Goal: Information Seeking & Learning: Understand process/instructions

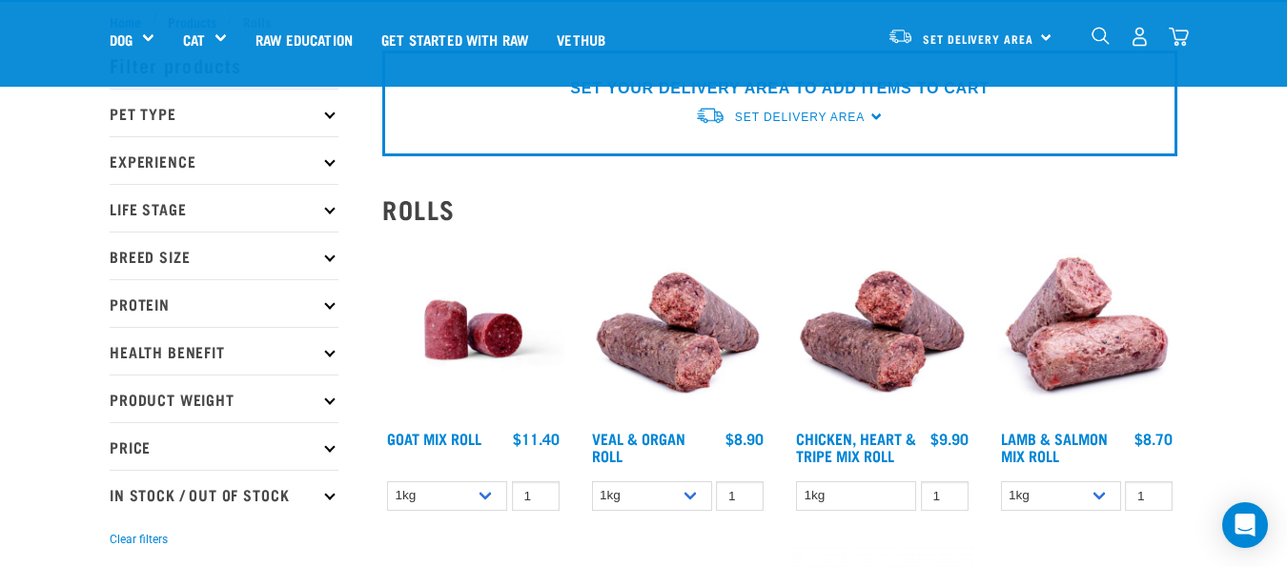
scroll to position [95, 0]
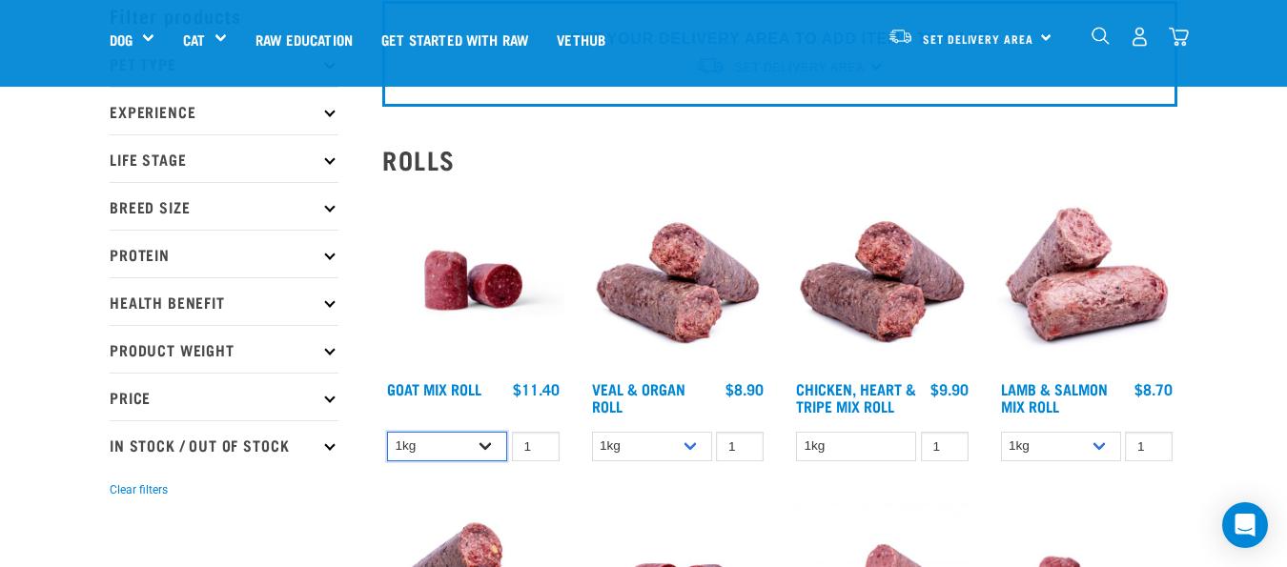
click at [477, 441] on select "1kg Bulk (10kg)" at bounding box center [447, 447] width 120 height 30
select select "443209"
click at [387, 432] on select "1kg Bulk (10kg)" at bounding box center [447, 447] width 120 height 30
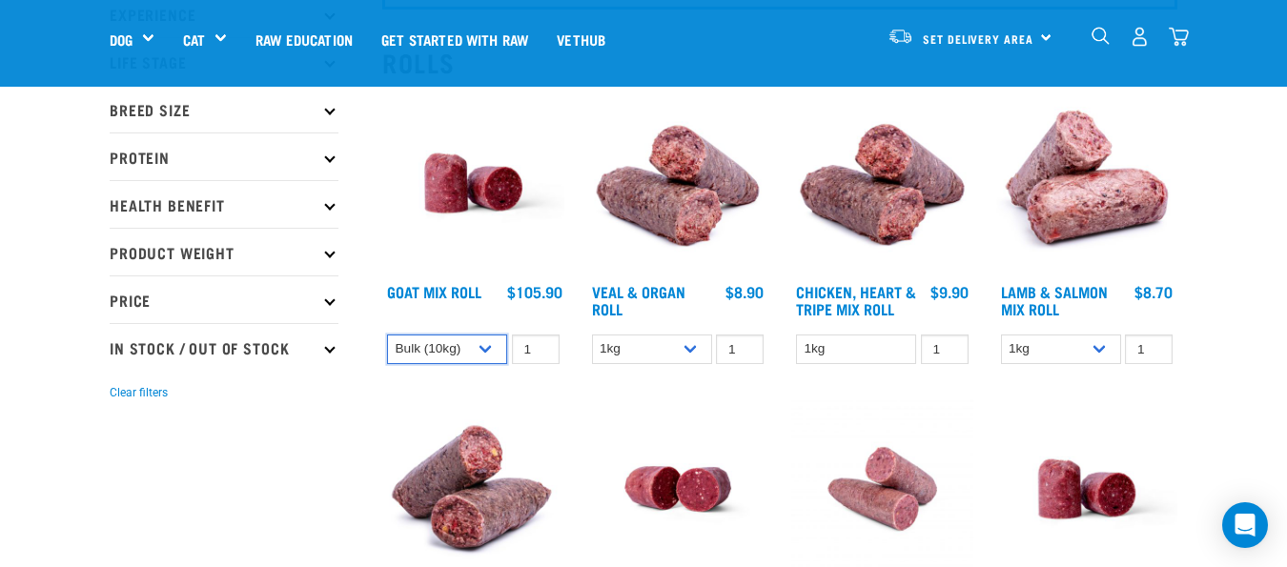
scroll to position [191, 0]
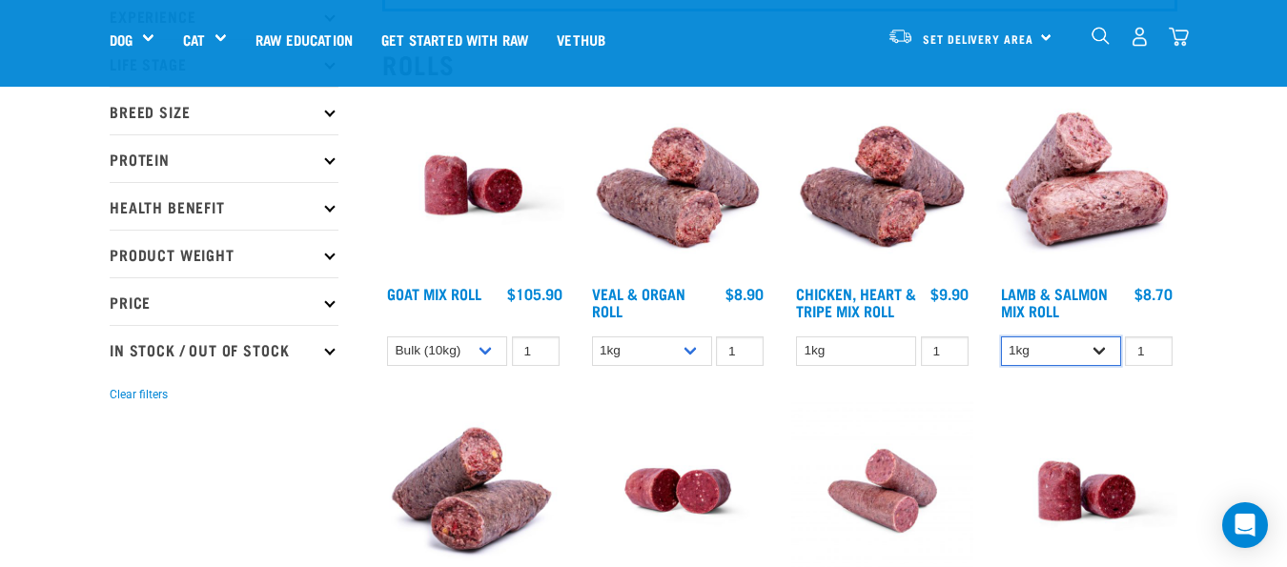
click at [1094, 337] on select "1kg Bulk (10kg)" at bounding box center [1061, 351] width 120 height 30
select select "913"
click at [1001, 336] on select "1kg Bulk (10kg)" at bounding box center [1061, 351] width 120 height 30
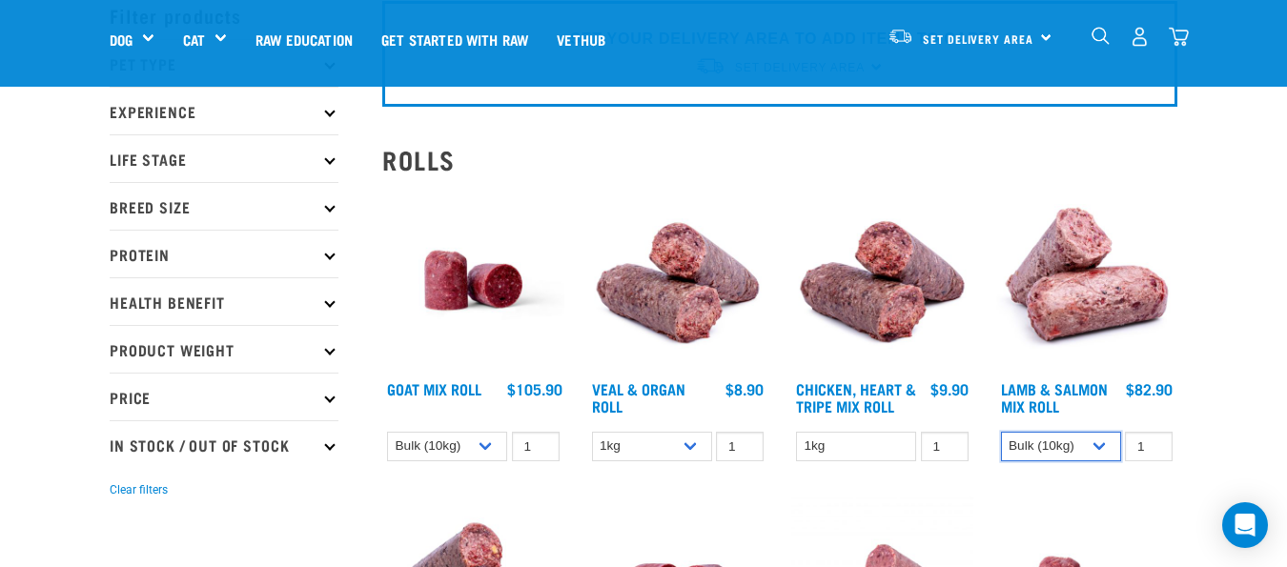
scroll to position [0, 0]
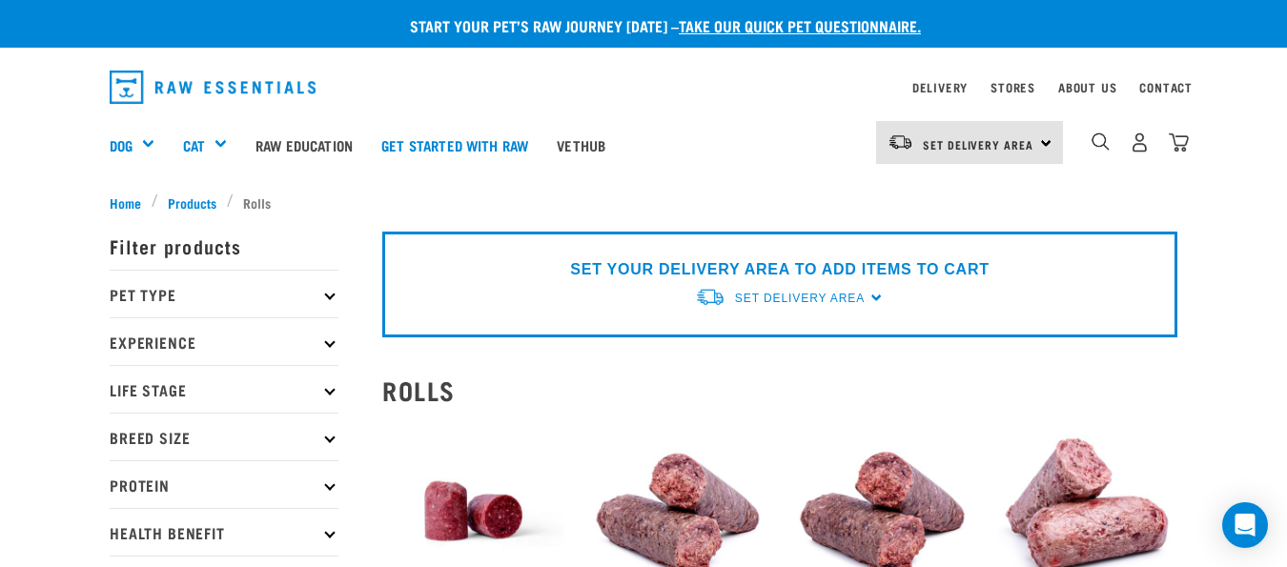
click at [327, 531] on icon at bounding box center [329, 532] width 10 height 10
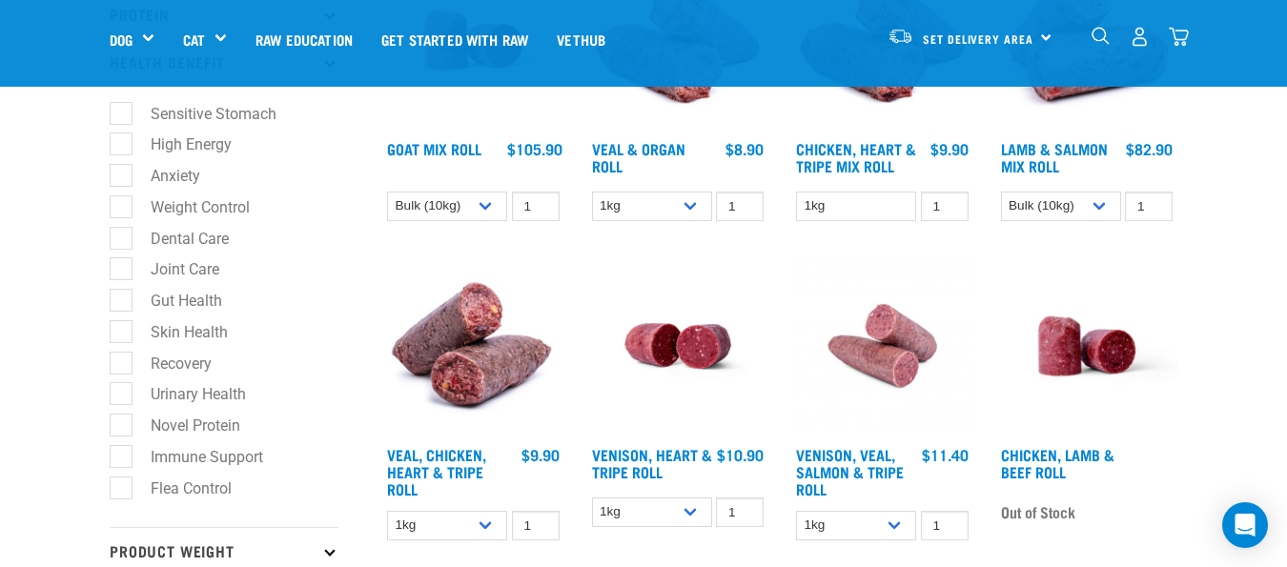
scroll to position [381, 0]
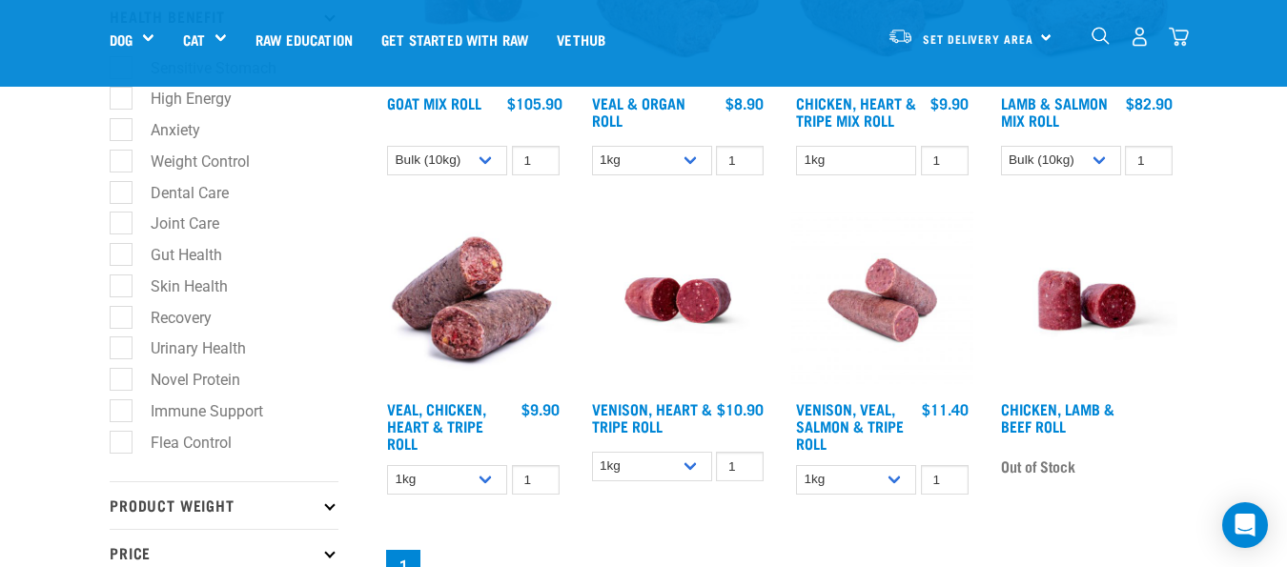
click at [120, 377] on label "Novel Protein" at bounding box center [184, 380] width 128 height 24
click at [113, 377] on input "Novel Protein" at bounding box center [116, 377] width 12 height 12
checkbox input "true"
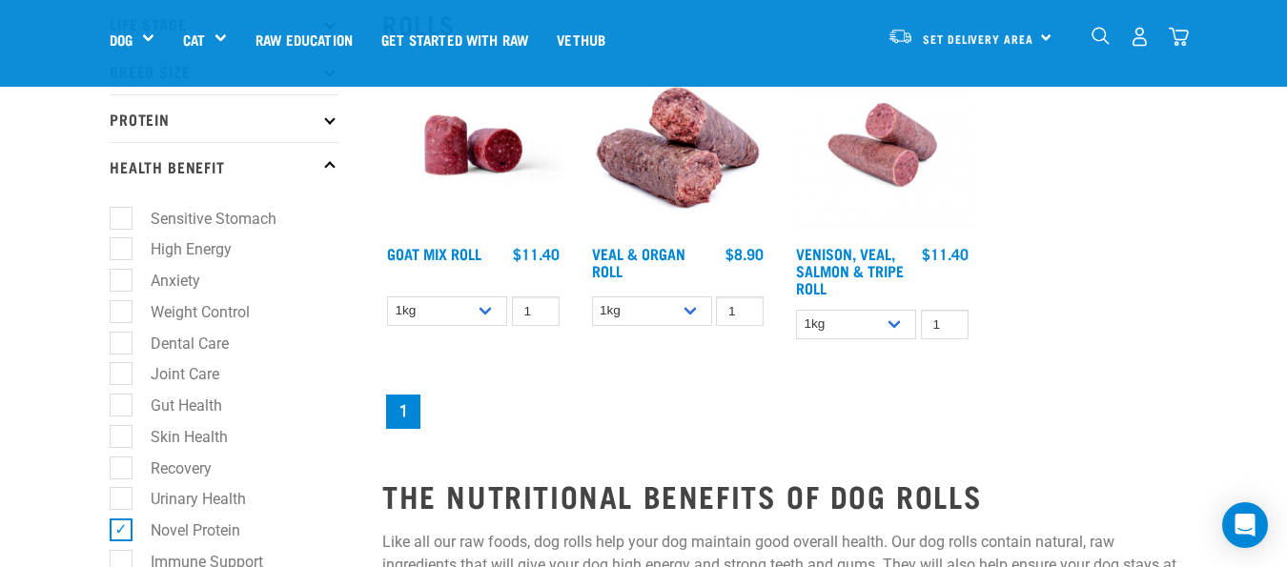
scroll to position [286, 0]
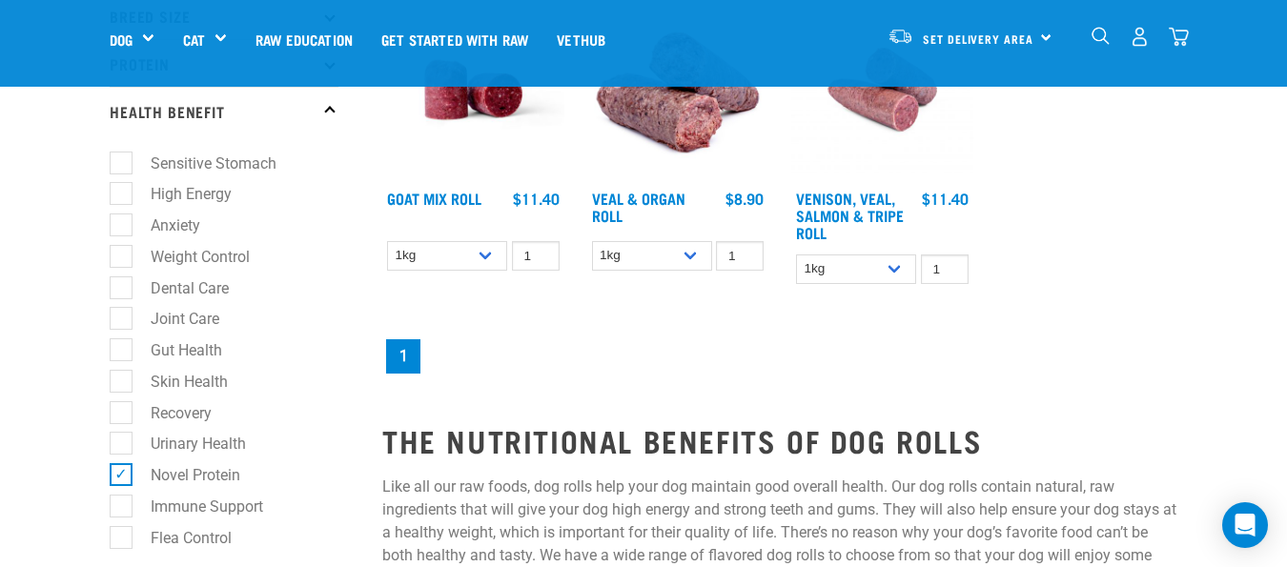
click at [126, 385] on label "Skin Health" at bounding box center [177, 382] width 115 height 24
click at [122, 384] on input "Skin Health" at bounding box center [116, 378] width 12 height 12
checkbox input "true"
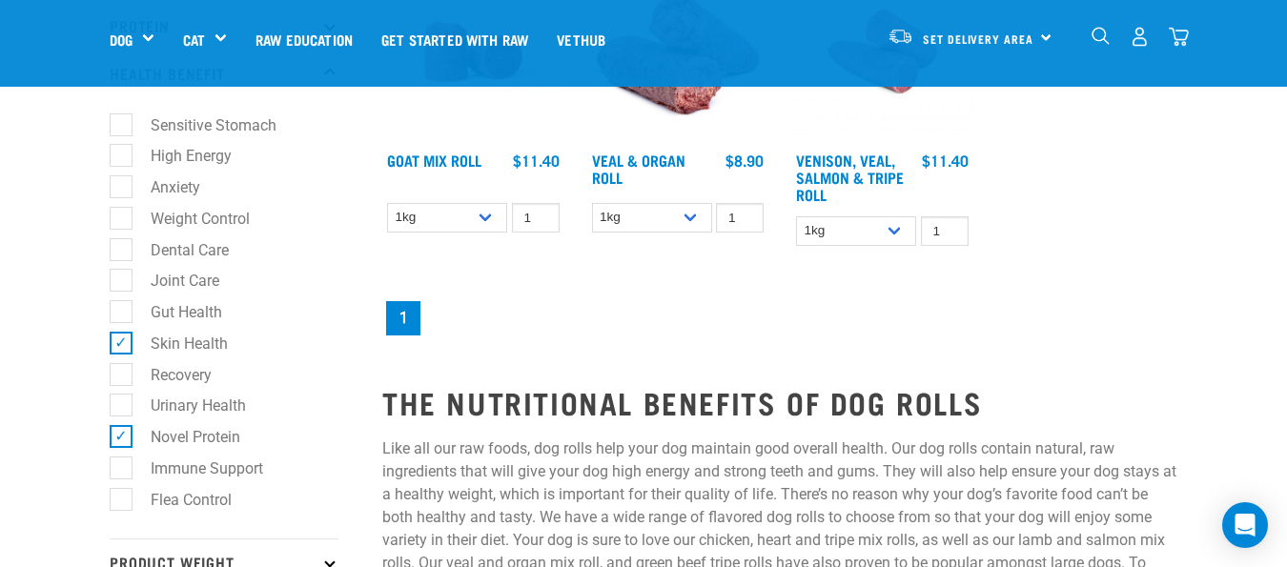
scroll to position [381, 0]
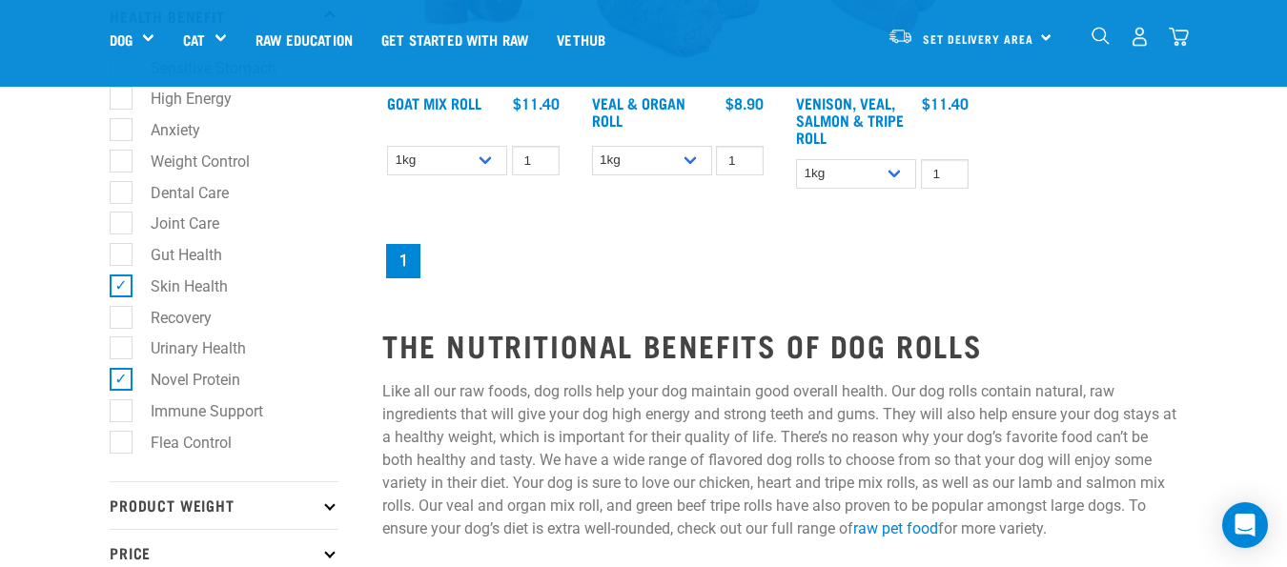
click at [120, 379] on label "Novel Protein" at bounding box center [184, 380] width 128 height 24
click at [118, 379] on input "Novel Protein" at bounding box center [116, 377] width 12 height 12
checkbox input "false"
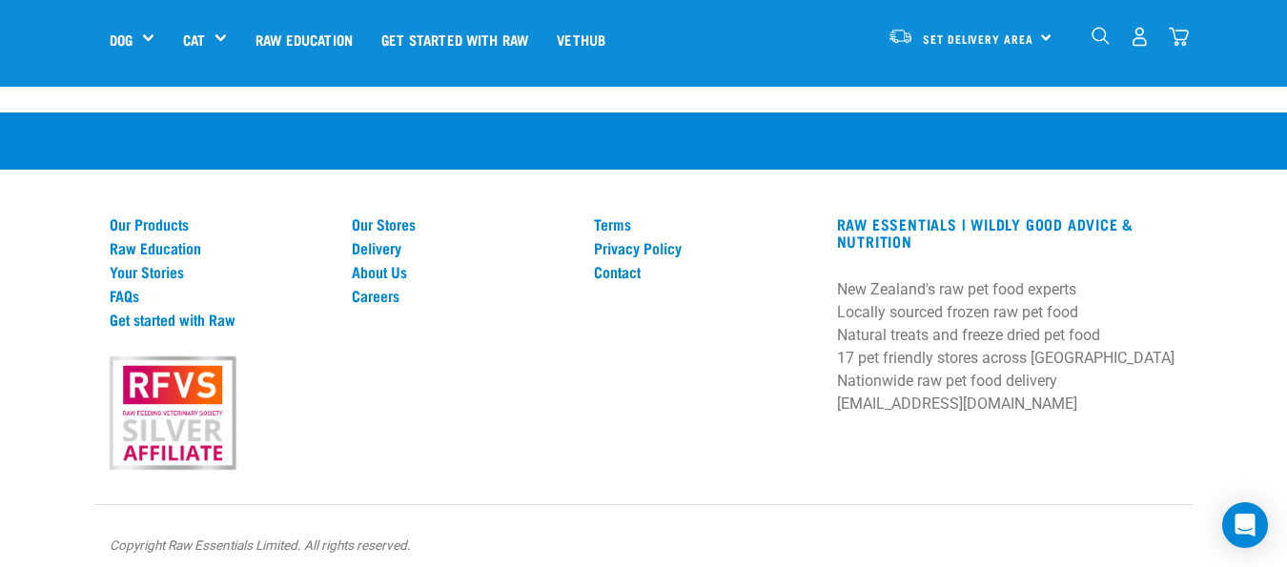
scroll to position [1633, 0]
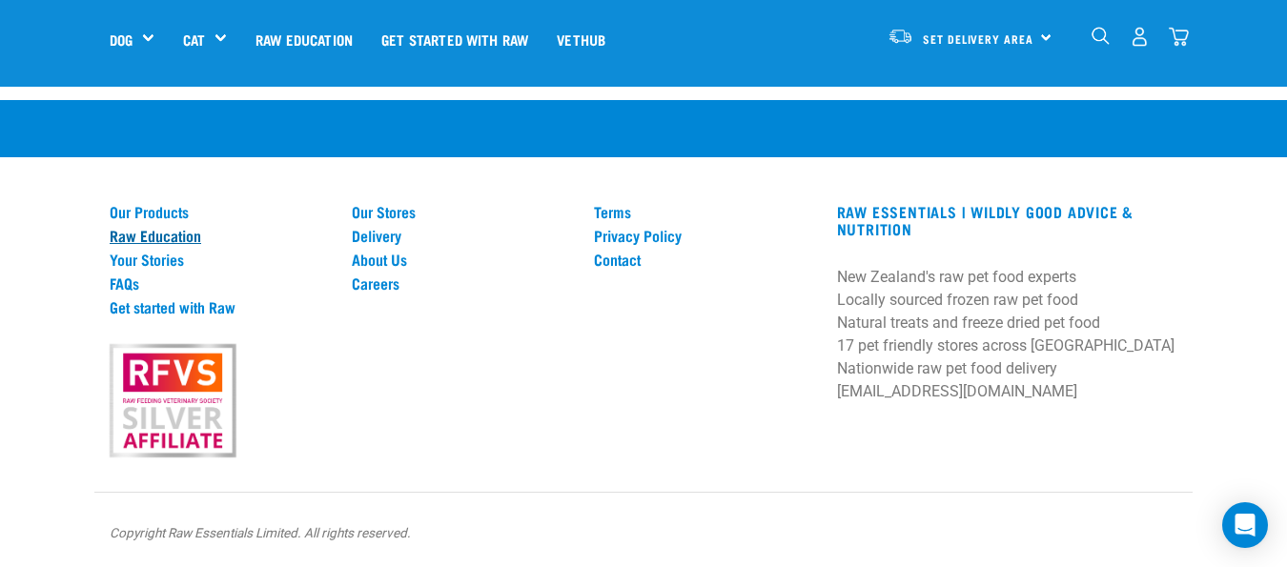
click at [174, 237] on link "Raw Education" at bounding box center [219, 235] width 219 height 17
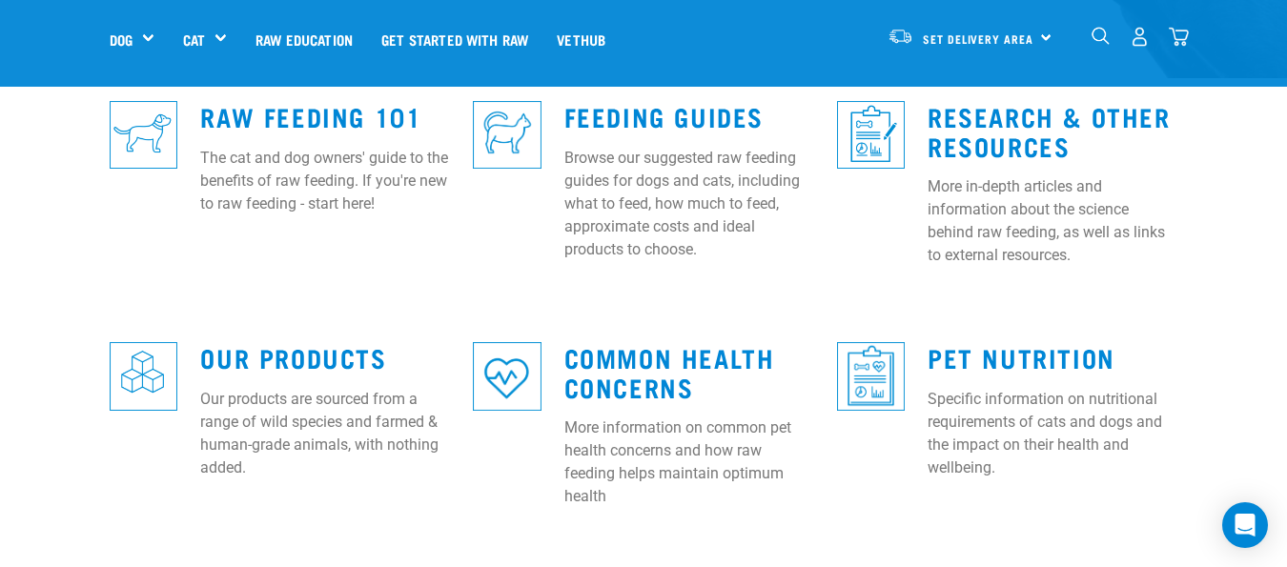
scroll to position [572, 0]
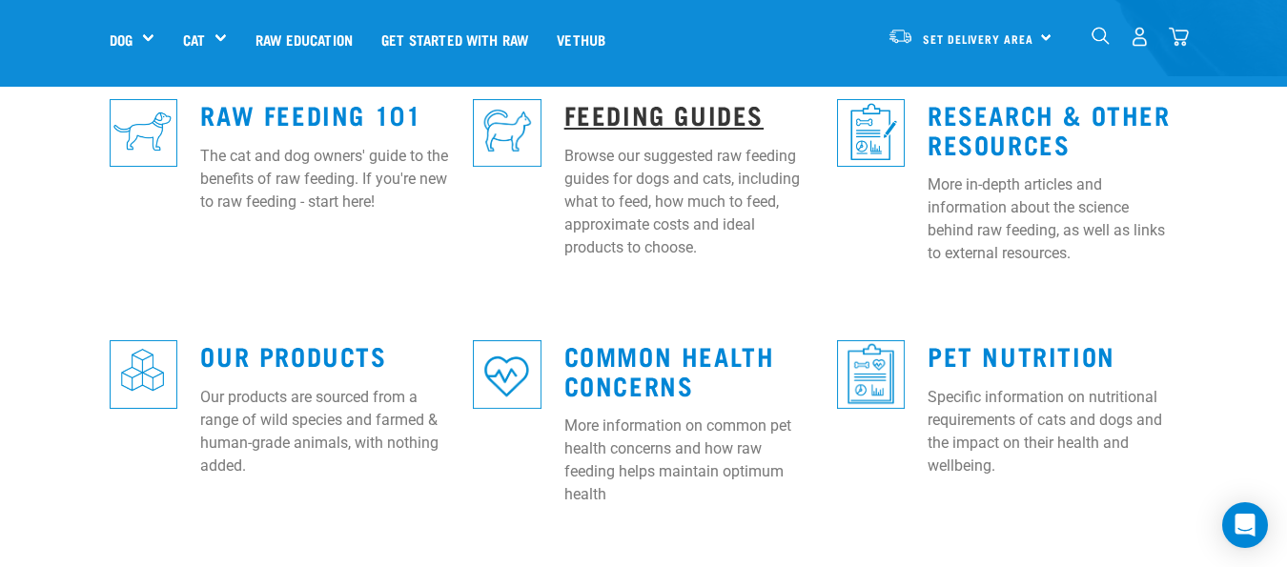
click at [676, 107] on link "Feeding Guides" at bounding box center [663, 114] width 199 height 14
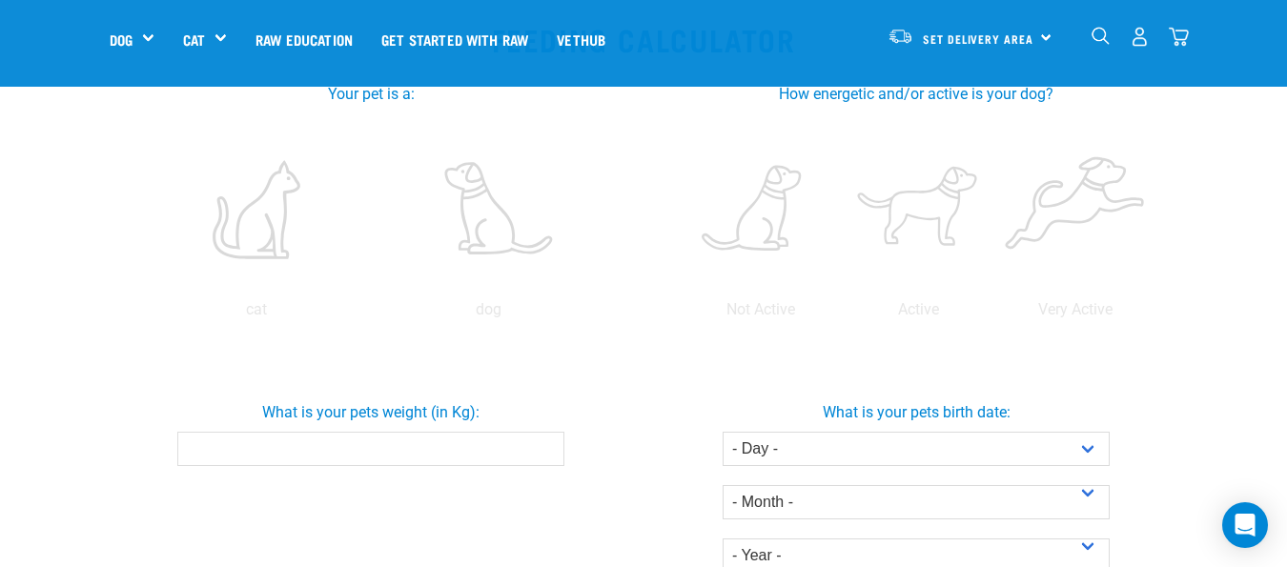
scroll to position [381, 0]
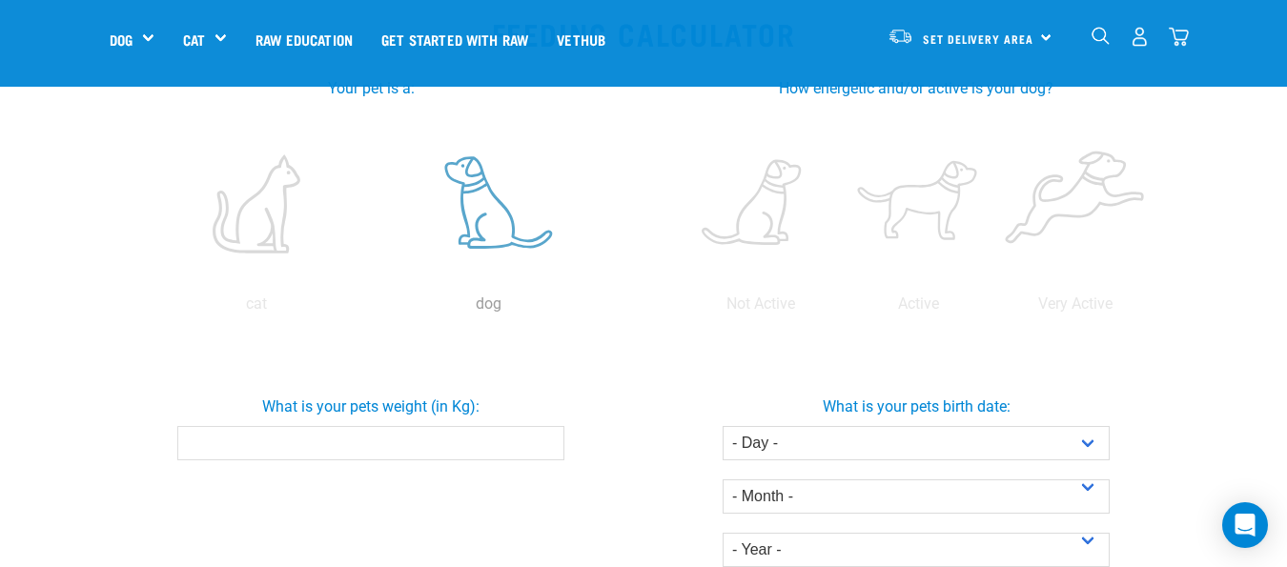
click at [499, 209] on label at bounding box center [488, 204] width 225 height 162
click at [373, 309] on input "radio" at bounding box center [373, 309] width 0 height 0
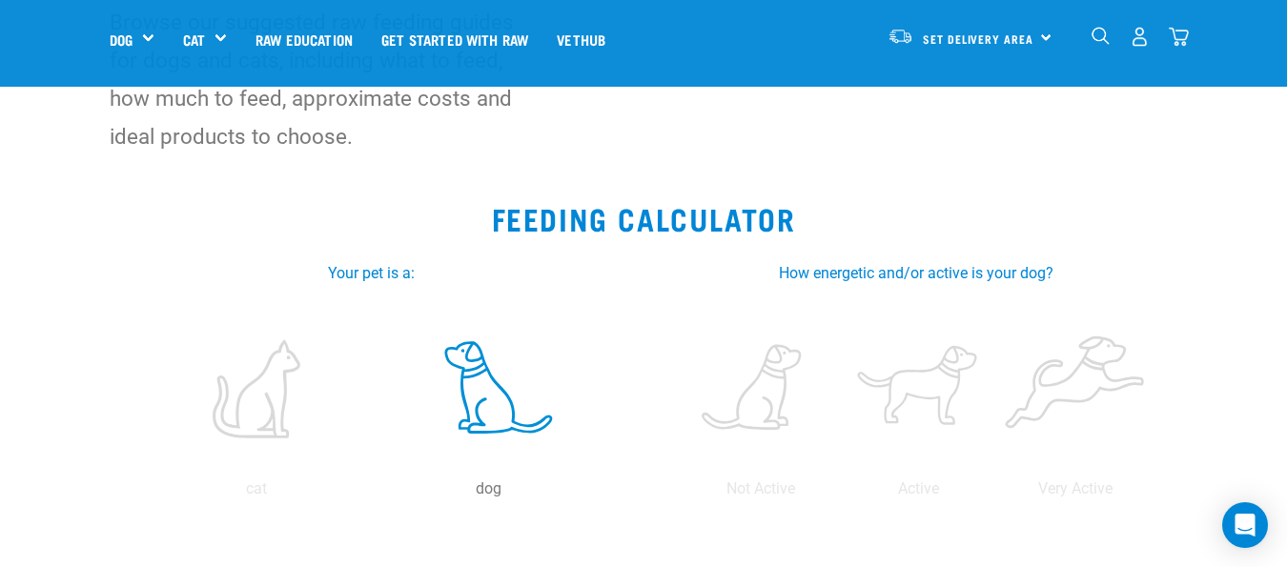
scroll to position [191, 0]
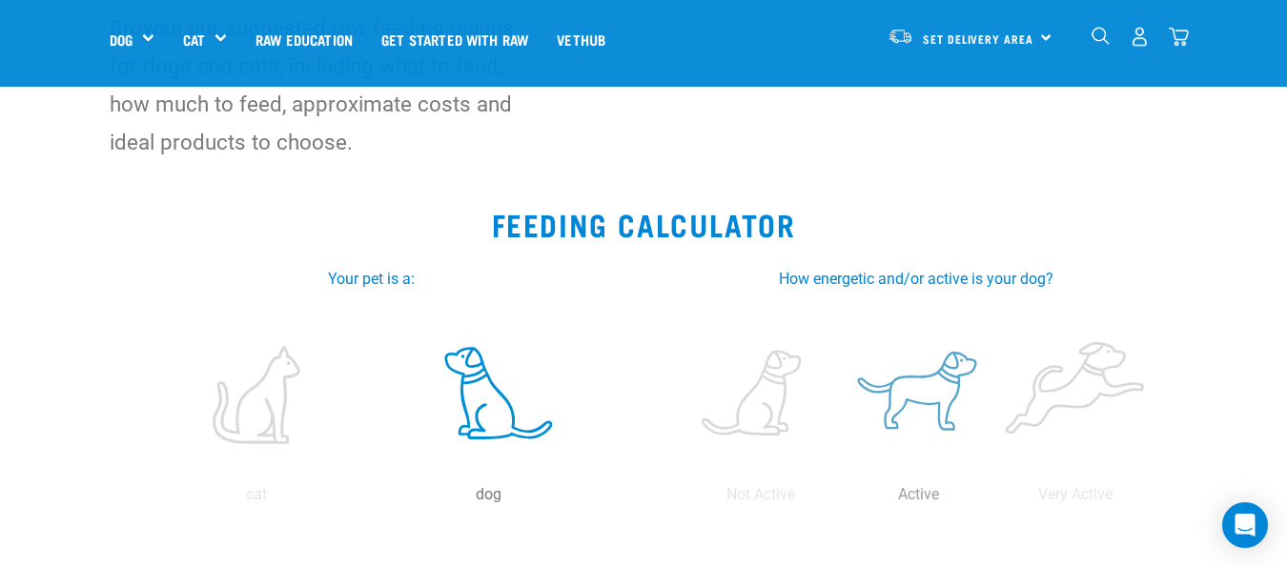
click at [955, 419] on label at bounding box center [917, 395] width 150 height 162
click at [839, 499] on input "radio" at bounding box center [839, 499] width 0 height 0
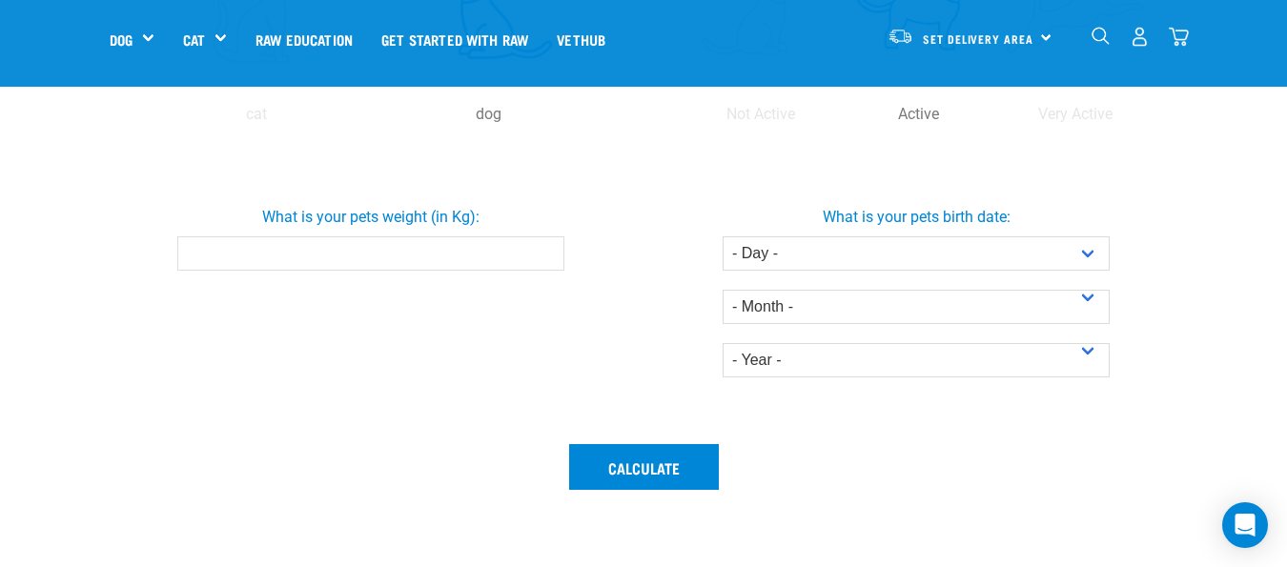
scroll to position [572, 0]
click at [499, 256] on input "What is your pets weight (in Kg):" at bounding box center [370, 252] width 387 height 34
type input "13"
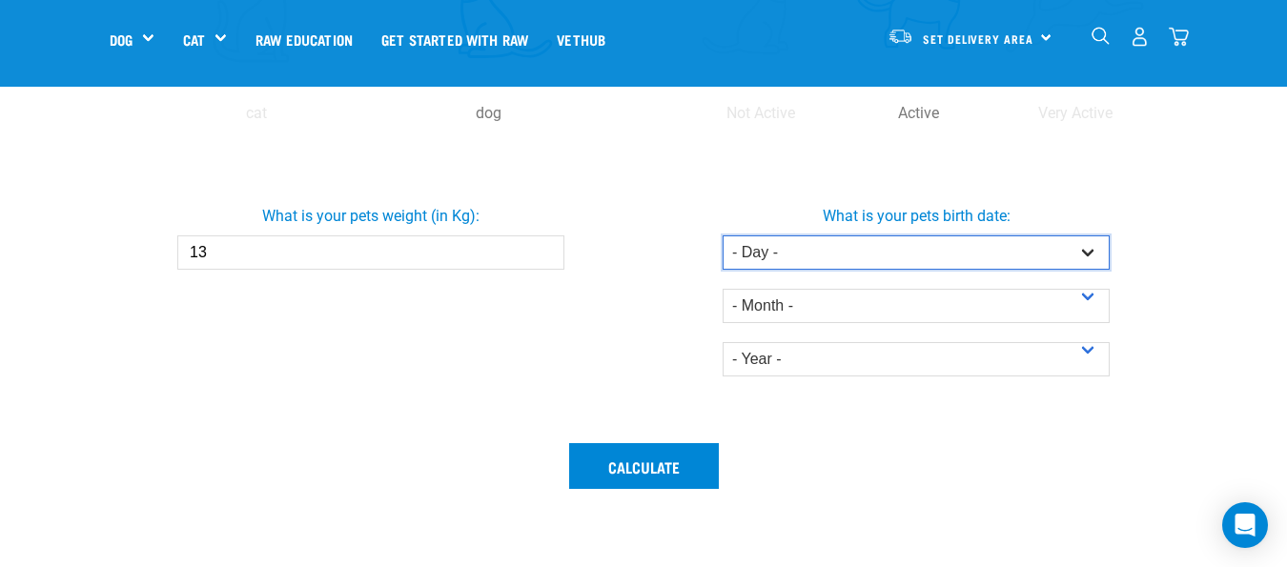
click at [1089, 248] on select "- Day - 1 2 3 4 5 6 7 8 9 10 11 12 13 14 15 16 17 18 19 20 21 22 23 24 25 26 27" at bounding box center [915, 252] width 387 height 34
select select "1"
click at [722, 235] on select "- Day - 1 2 3 4 5 6 7 8 9 10 11 12 13 14 15 16 17 18 19 20 21 22 23 24 25 26 27" at bounding box center [915, 252] width 387 height 34
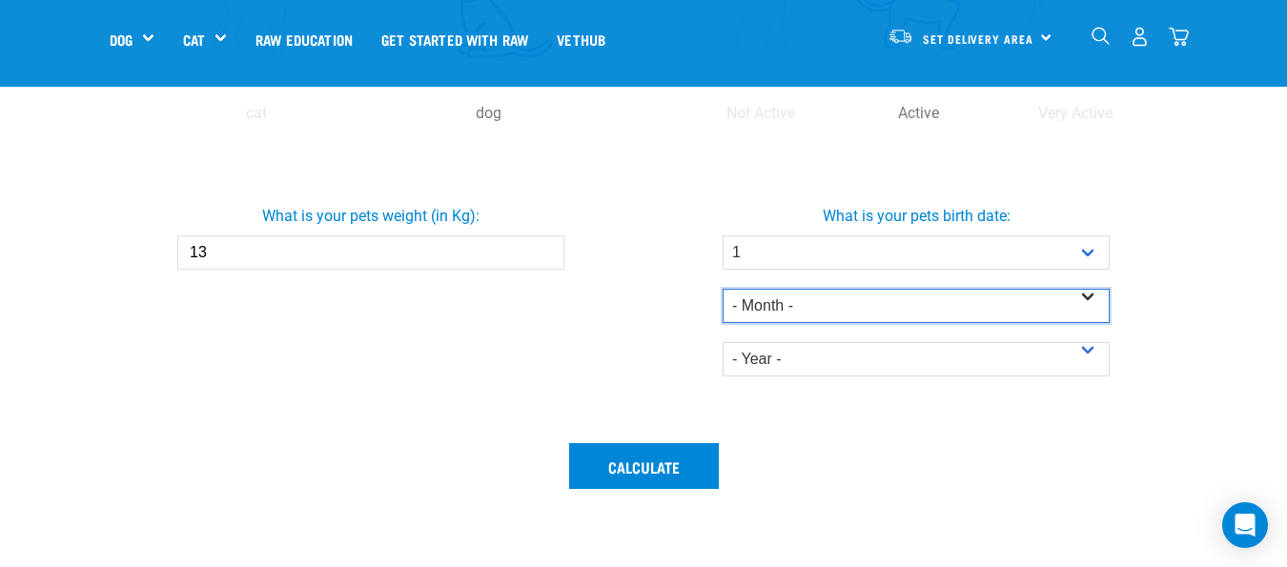
click at [815, 306] on select "- Month - January February March April May June July August September October N…" at bounding box center [915, 306] width 387 height 34
select select "December"
click at [722, 289] on select "- Month - January February March April May June July August September October N…" at bounding box center [915, 306] width 387 height 34
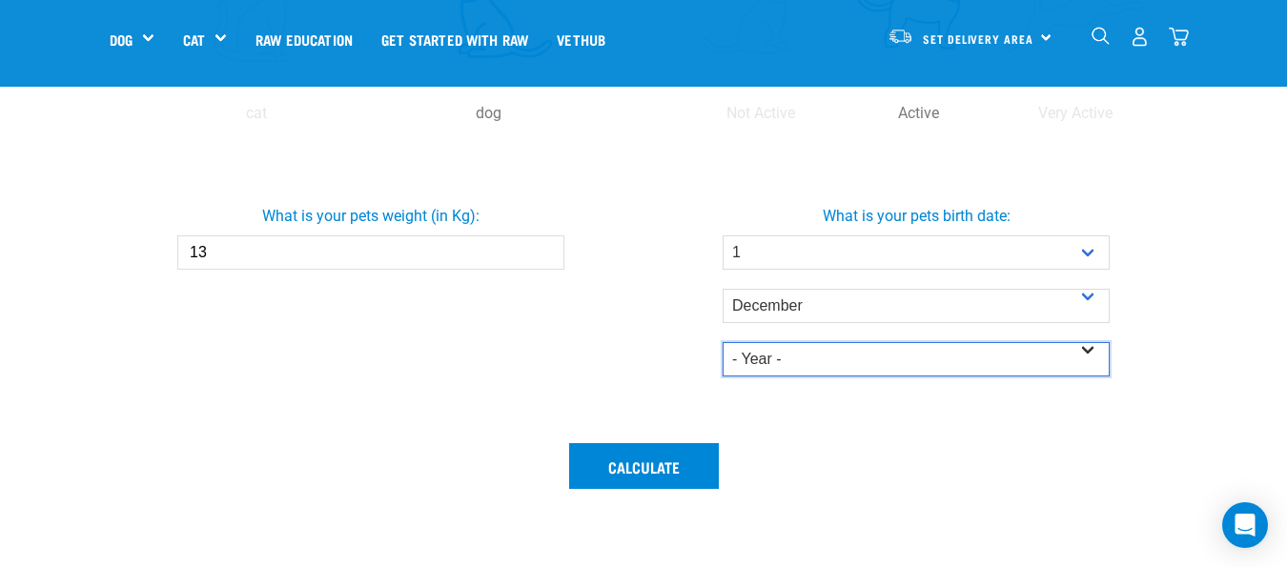
click at [784, 354] on select "- Year - 2025 2024 2023 2022 2021 2020 2019 2018 2017 2016 2015 2014" at bounding box center [915, 359] width 387 height 34
select select "2023"
click at [722, 342] on select "- Year - 2025 2024 2023 2022 2021 2020 2019 2018 2017 2016 2015 2014" at bounding box center [915, 359] width 387 height 34
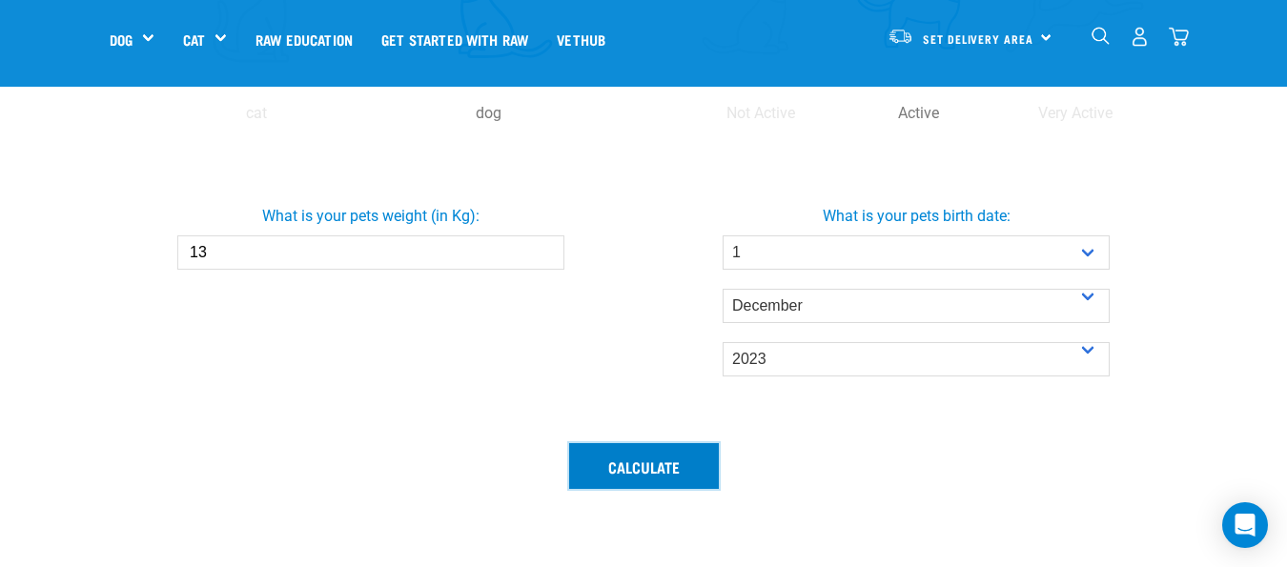
click at [657, 470] on button "Calculate" at bounding box center [644, 466] width 150 height 46
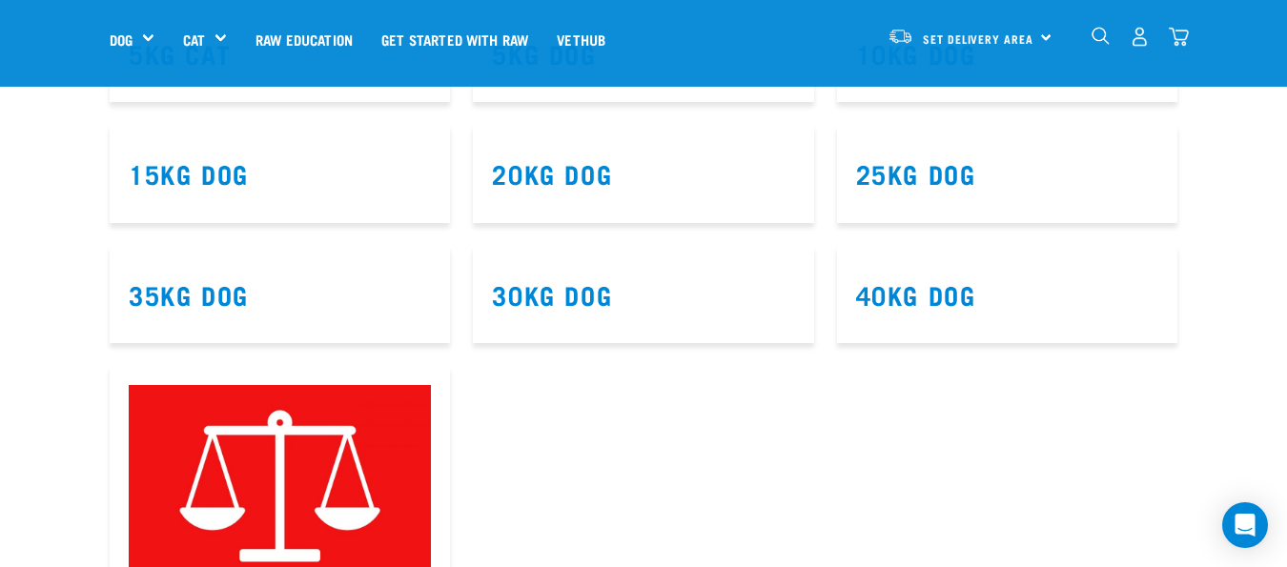
scroll to position [1334, 0]
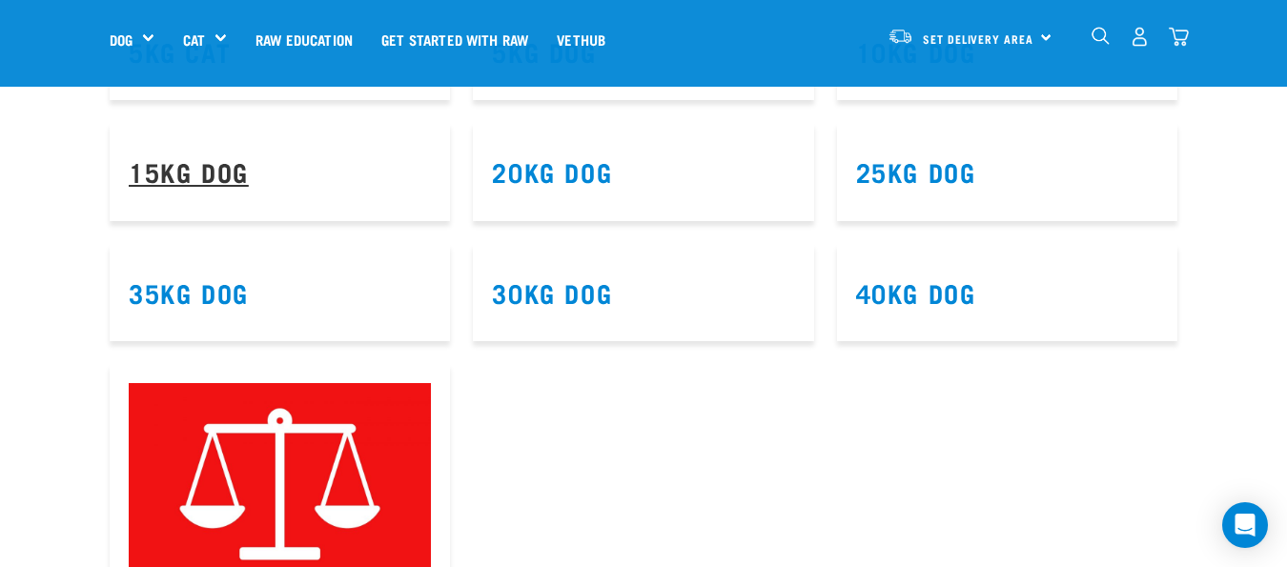
click at [204, 172] on link "15kg Dog" at bounding box center [189, 171] width 120 height 14
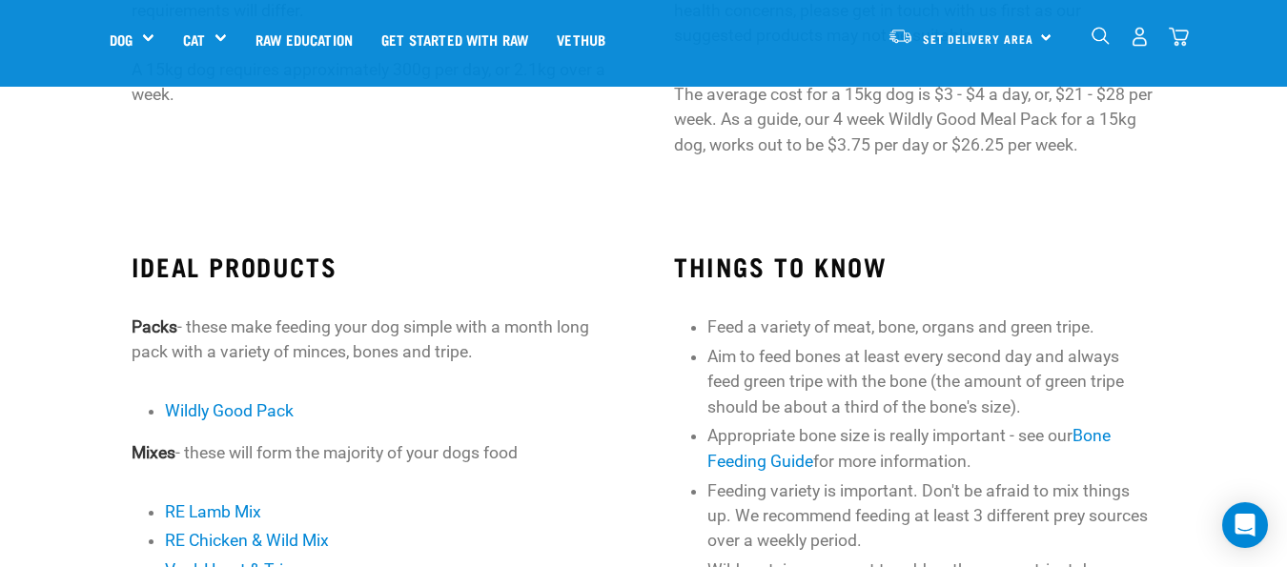
scroll to position [381, 0]
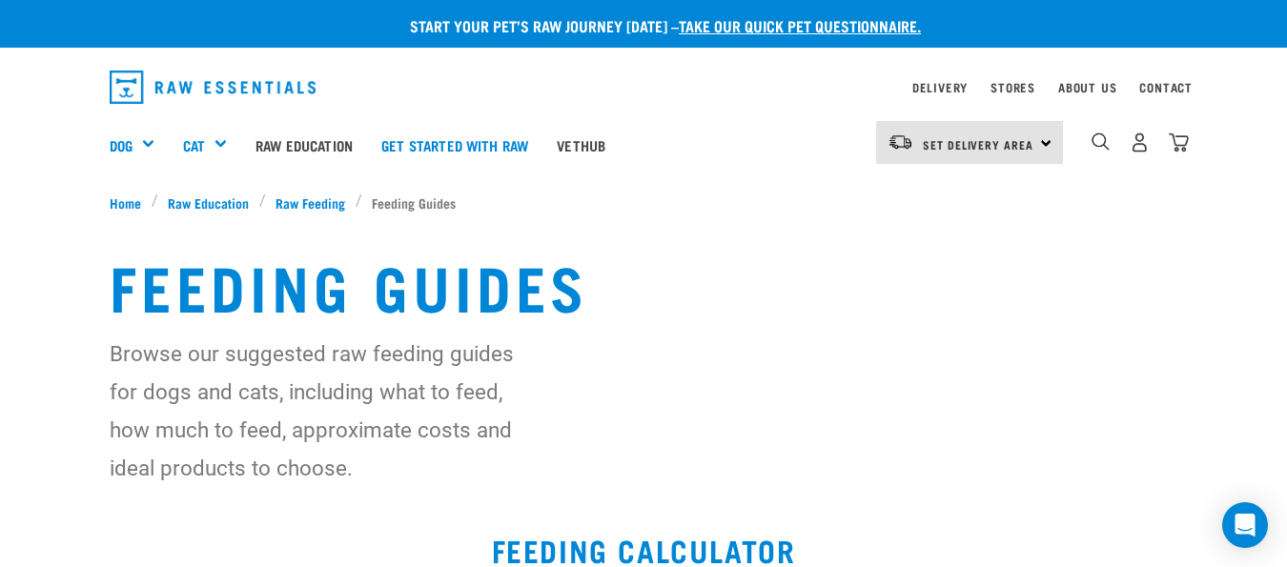
select select "1"
select select "December"
select select "2023"
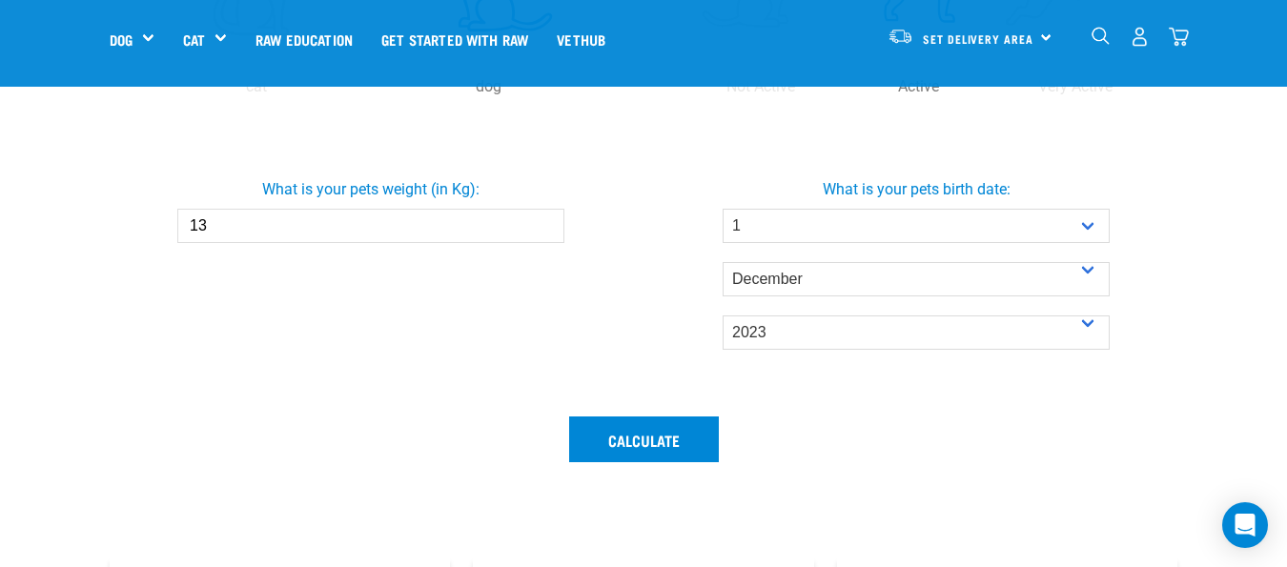
scroll to position [612, 0]
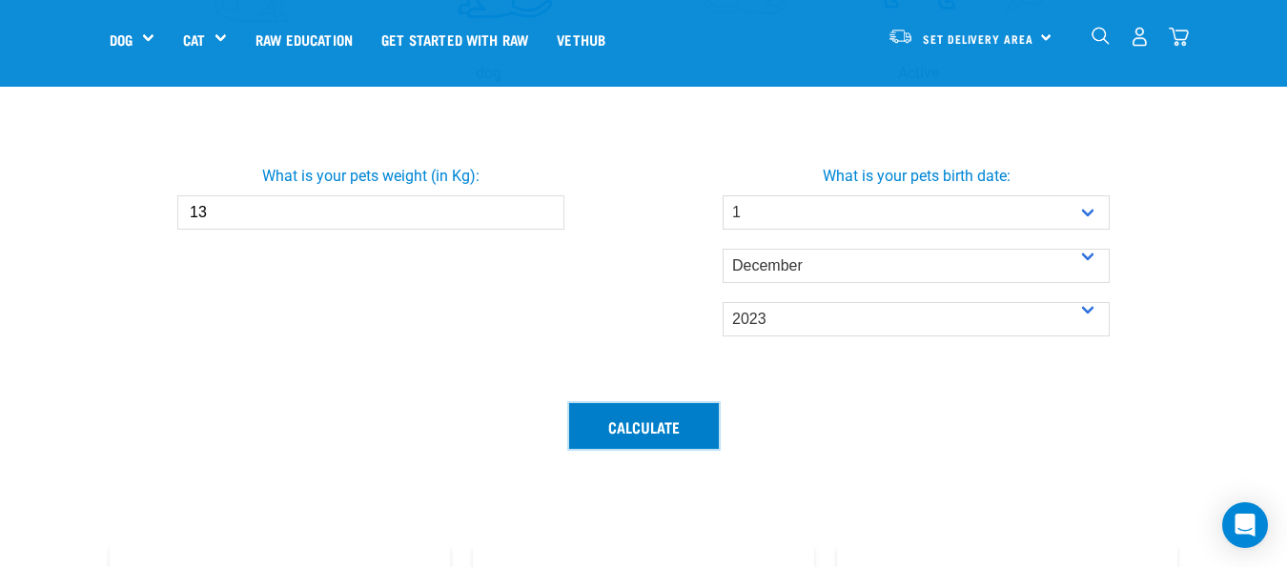
click at [654, 425] on button "Calculate" at bounding box center [644, 426] width 150 height 46
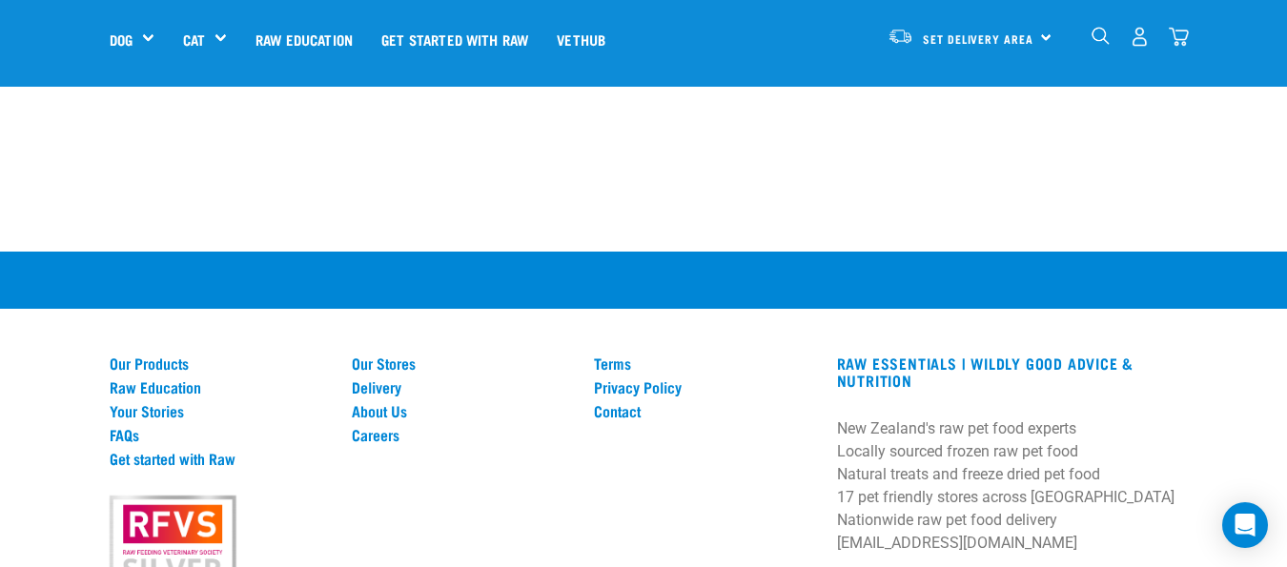
scroll to position [2518, 0]
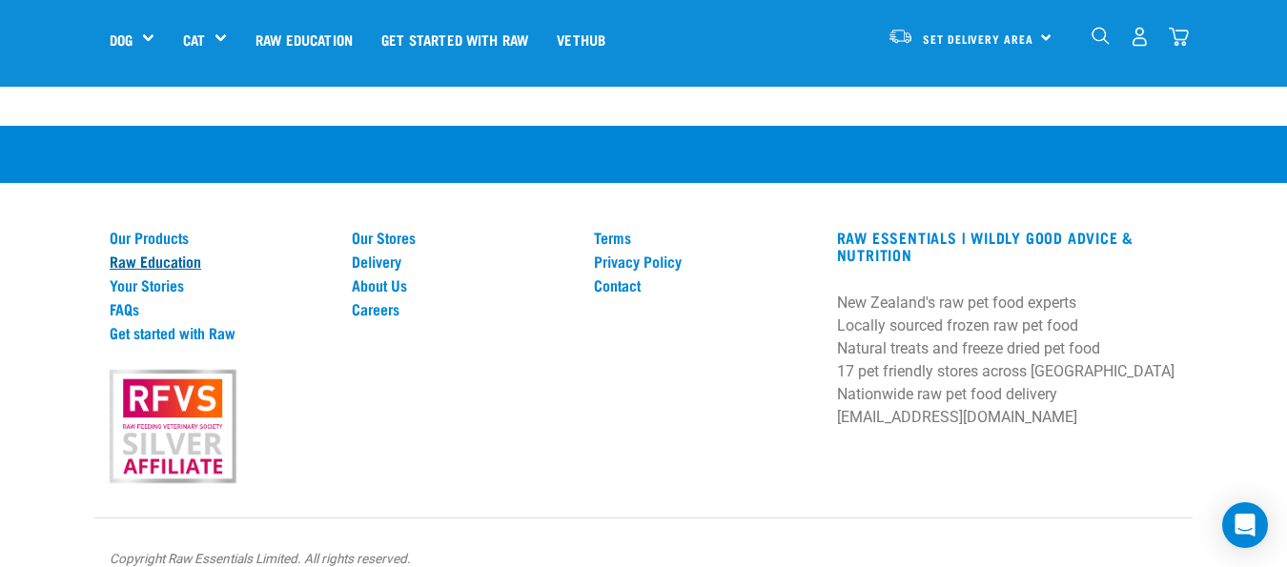
click at [176, 261] on link "Raw Education" at bounding box center [219, 261] width 219 height 17
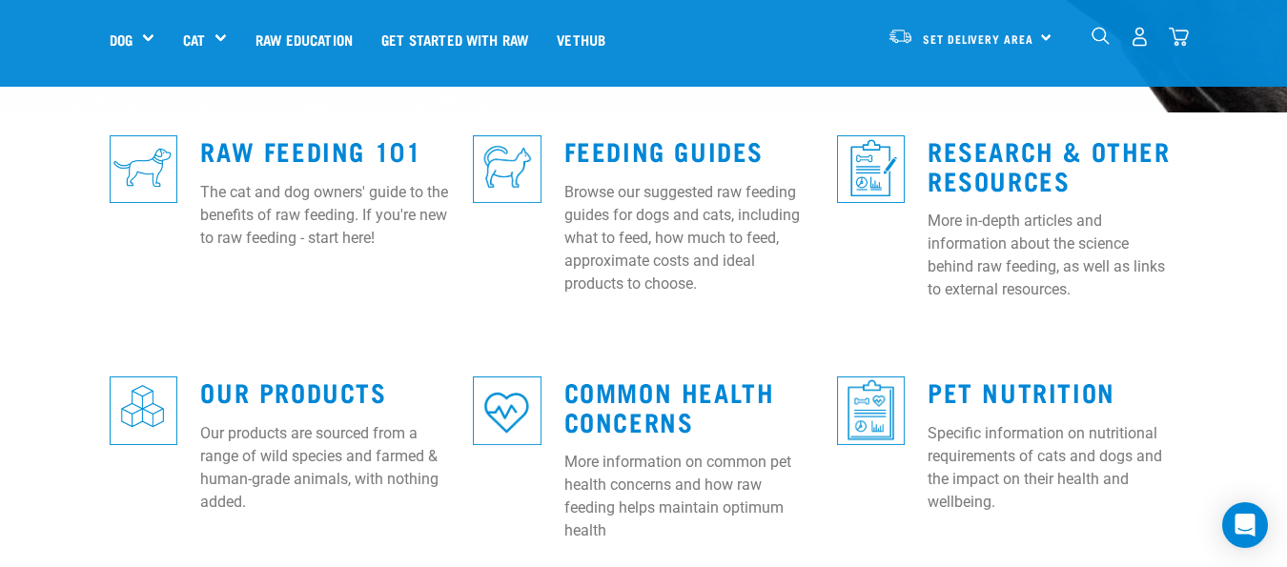
scroll to position [572, 0]
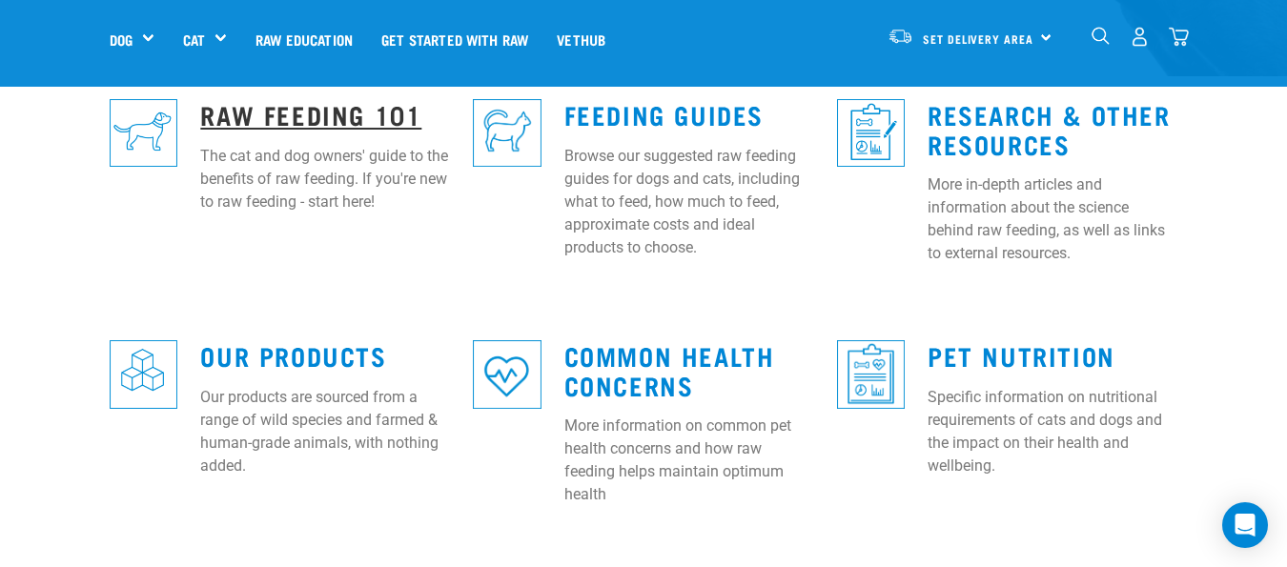
click at [305, 107] on link "Raw Feeding 101" at bounding box center [310, 114] width 221 height 14
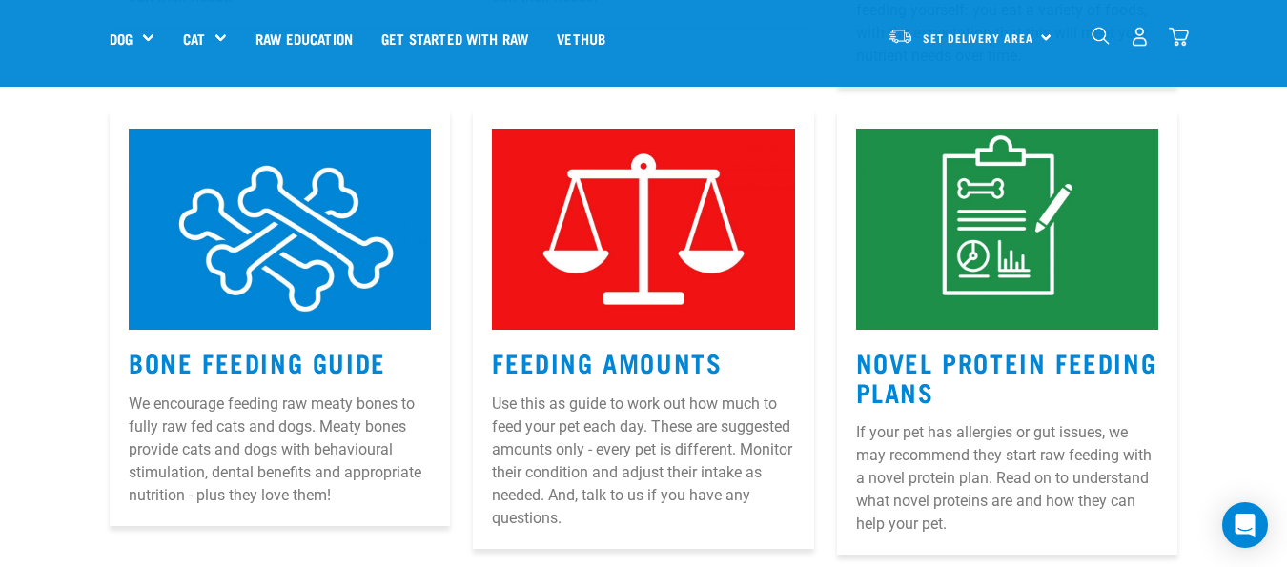
scroll to position [1811, 0]
